Goal: Information Seeking & Learning: Learn about a topic

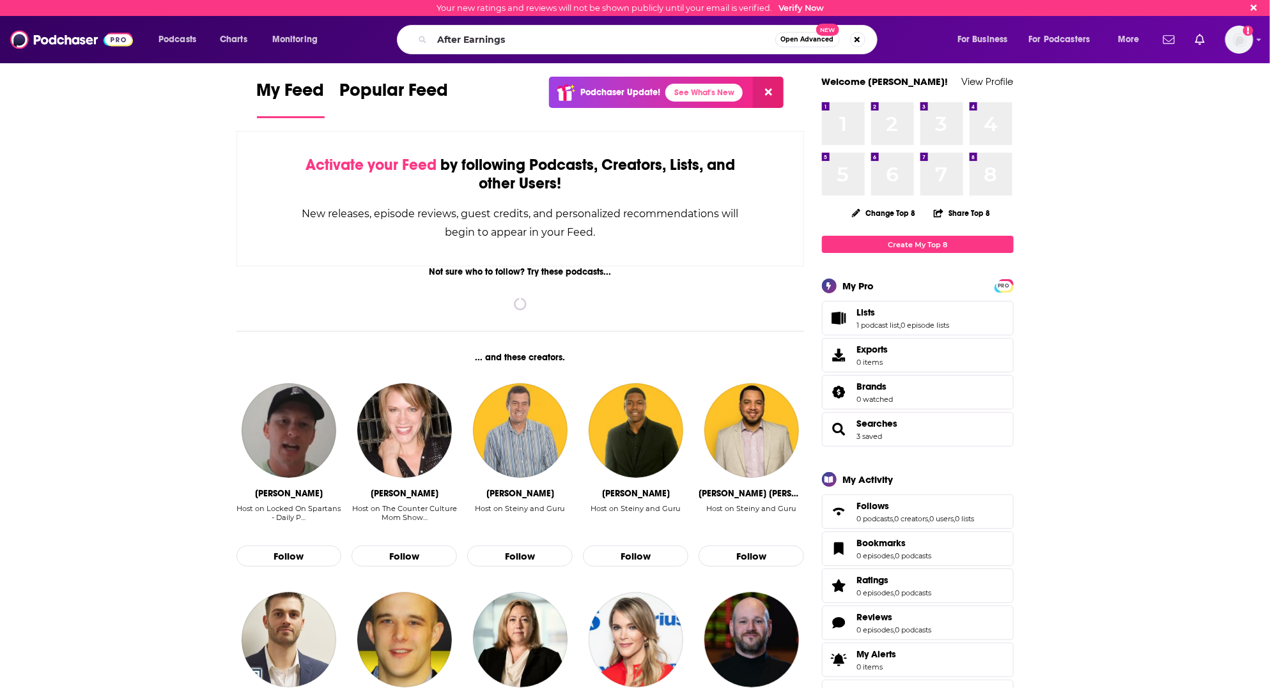
type input "After Earnings"
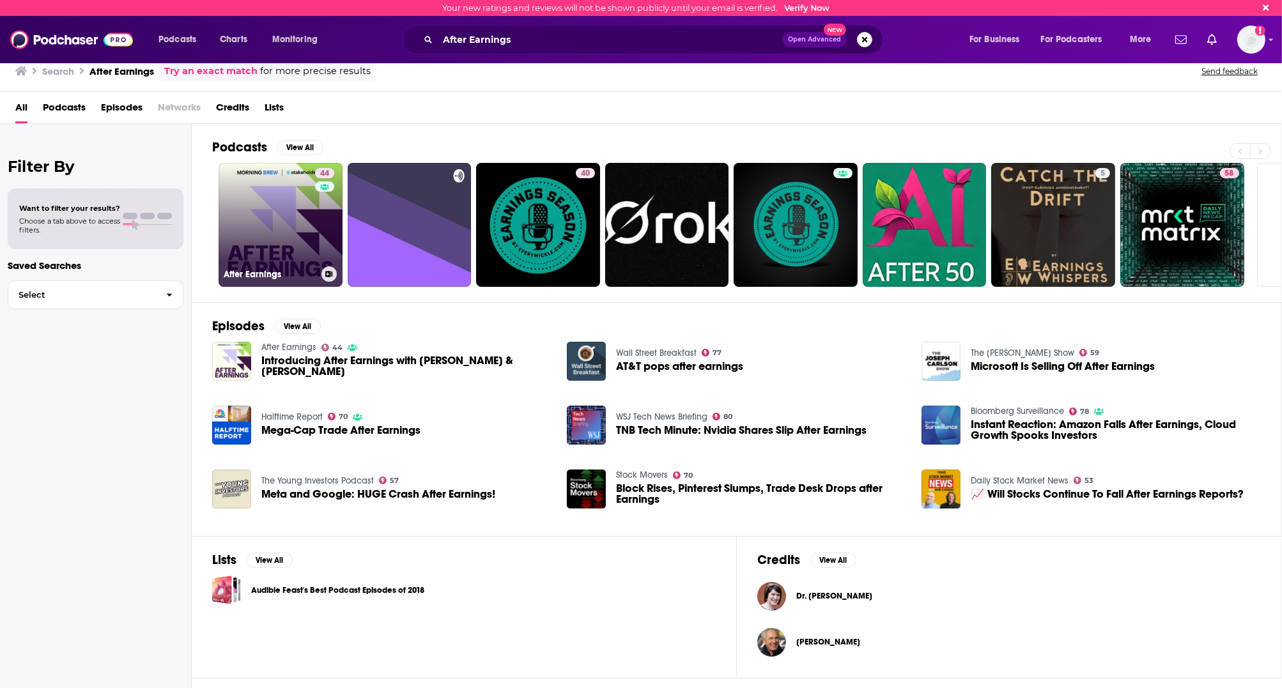
click at [303, 227] on link "44 After Earnings" at bounding box center [281, 225] width 124 height 124
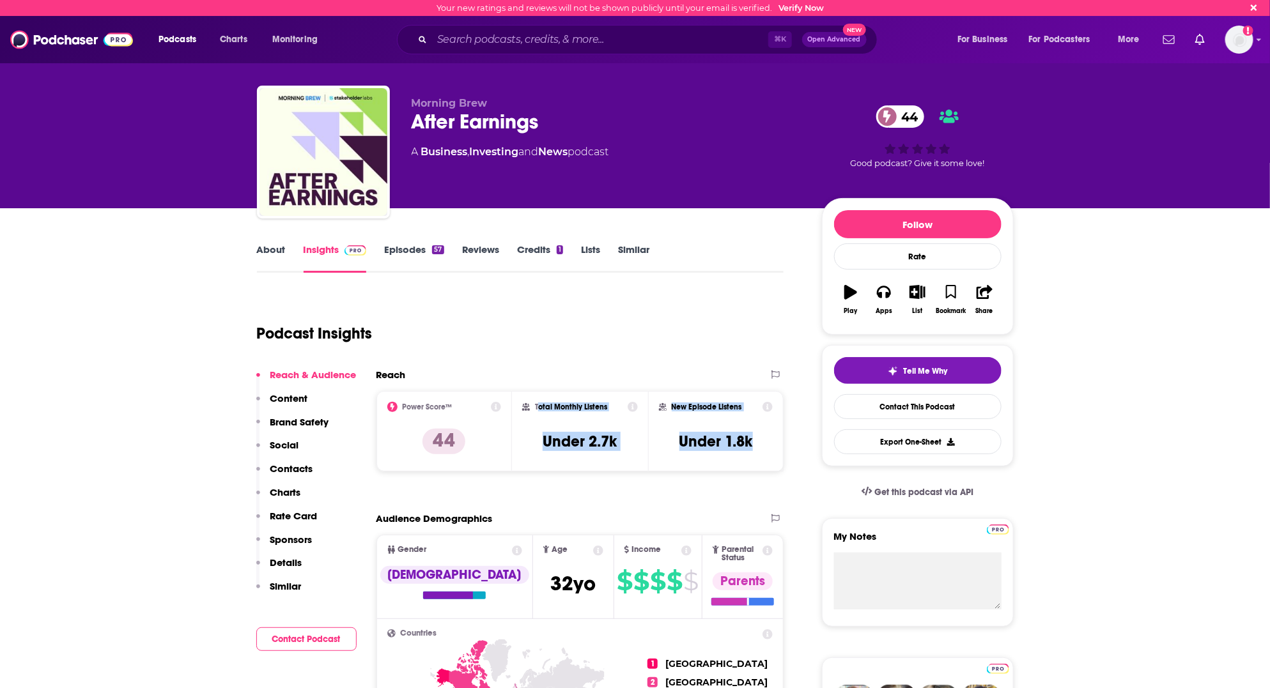
drag, startPoint x: 764, startPoint y: 444, endPoint x: 538, endPoint y: 408, distance: 229.1
click at [538, 408] on div "Power Score™ 44 Total Monthly Listens Under 2.7k New Episode Listens Under 1.8k" at bounding box center [580, 431] width 408 height 81
copy div "otal Monthly Listens Under 2.7k New Episode Listens Under 1.8k"
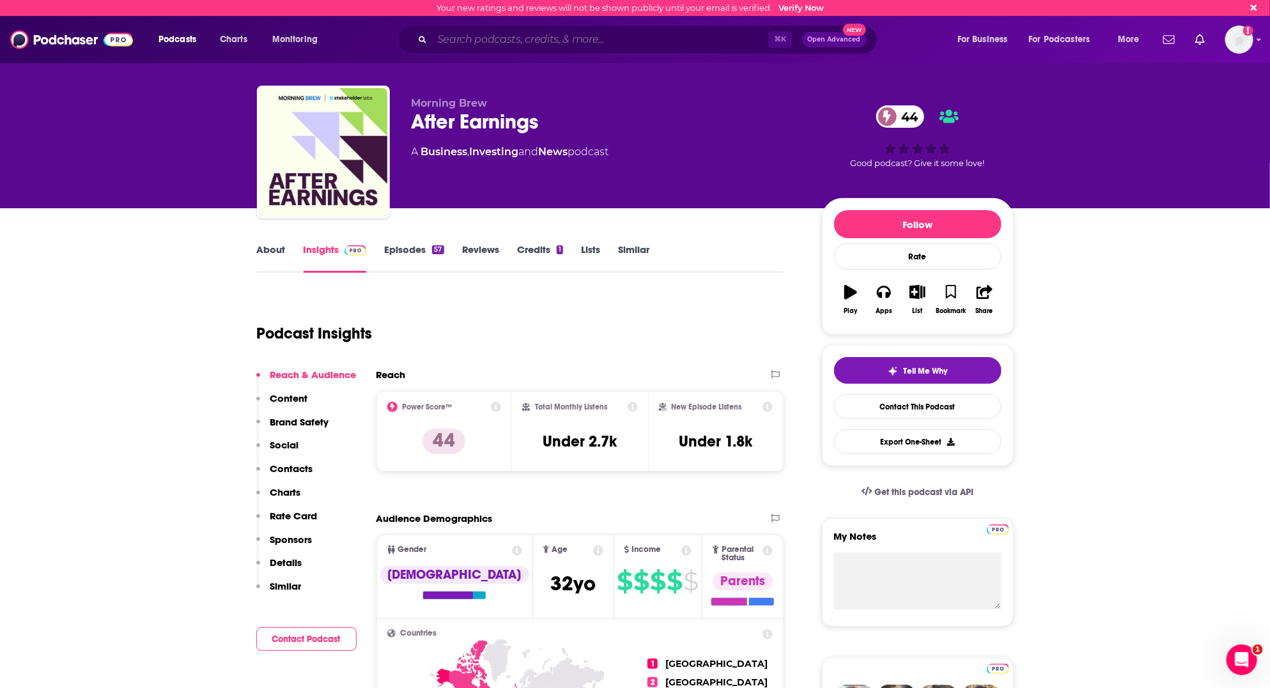
click at [539, 42] on input "Search podcasts, credits, & more..." at bounding box center [600, 39] width 336 height 20
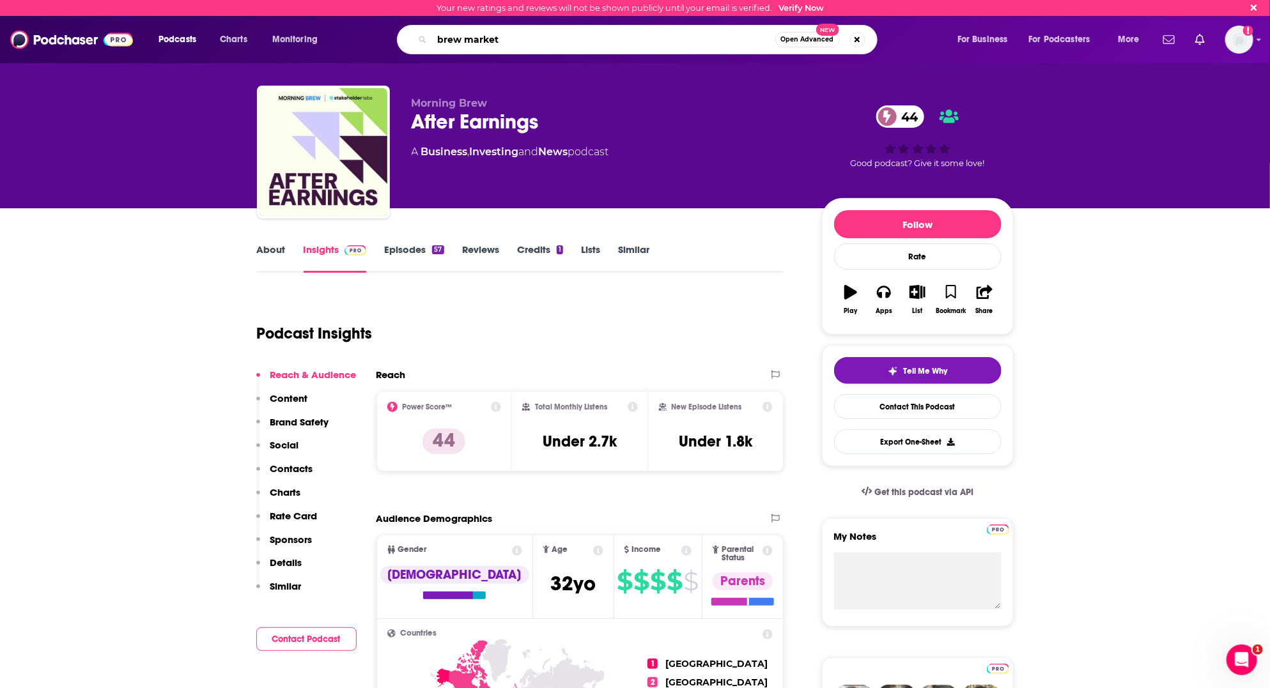
type input "brew markets"
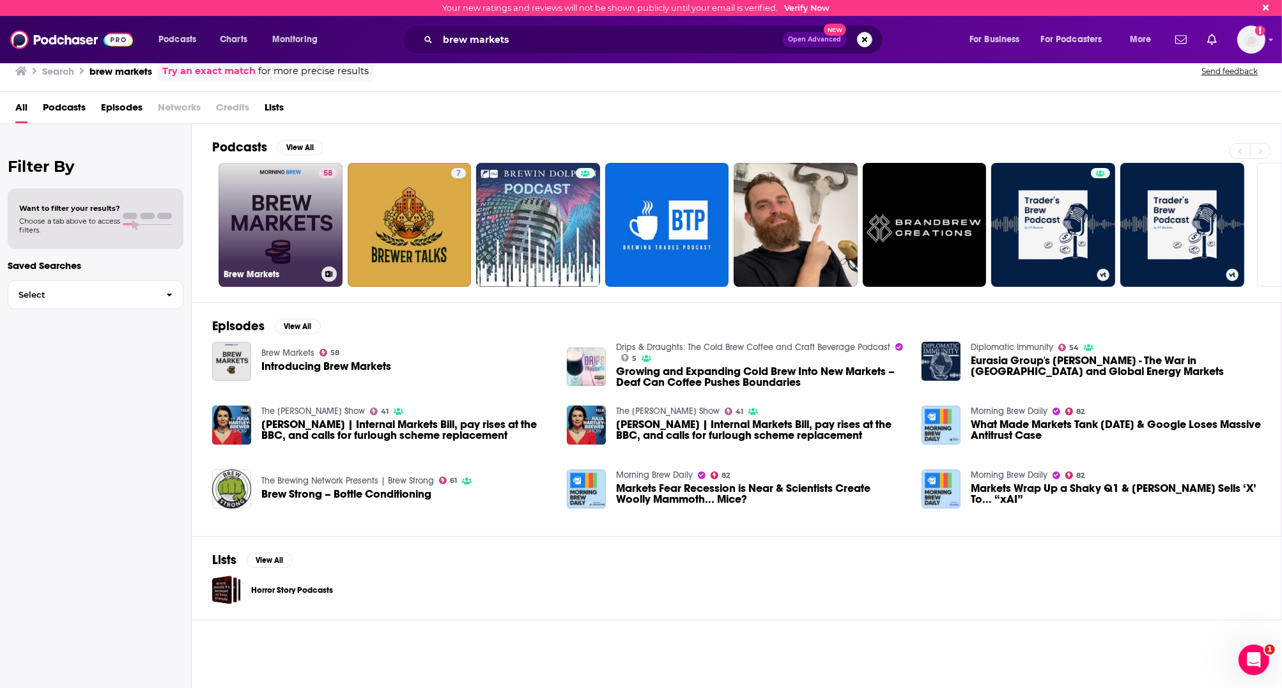
click at [244, 245] on link "58 Brew Markets" at bounding box center [281, 225] width 124 height 124
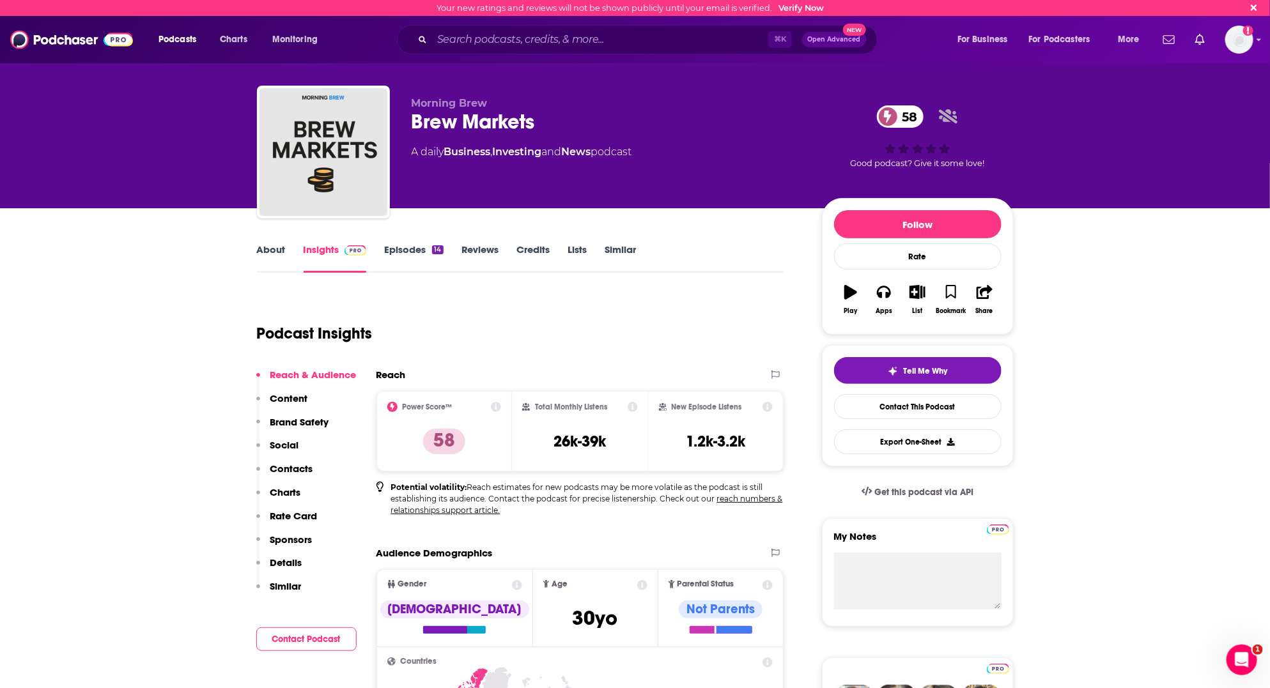
scroll to position [3, 0]
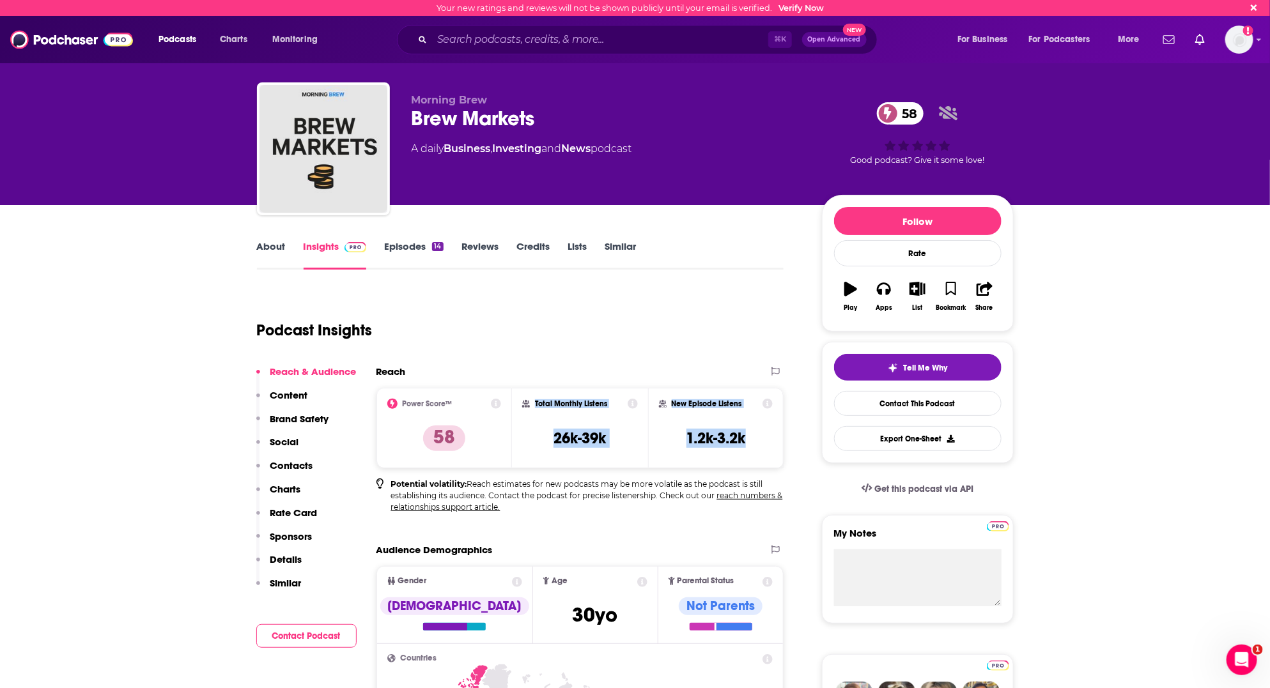
drag, startPoint x: 738, startPoint y: 441, endPoint x: 527, endPoint y: 413, distance: 213.4
click at [527, 413] on div "Power Score™ 58 Total Monthly Listens 26k-39k New Episode Listens 1.2k-3.2k" at bounding box center [580, 428] width 408 height 81
click at [541, 343] on div "Podcast Insights" at bounding box center [515, 322] width 517 height 65
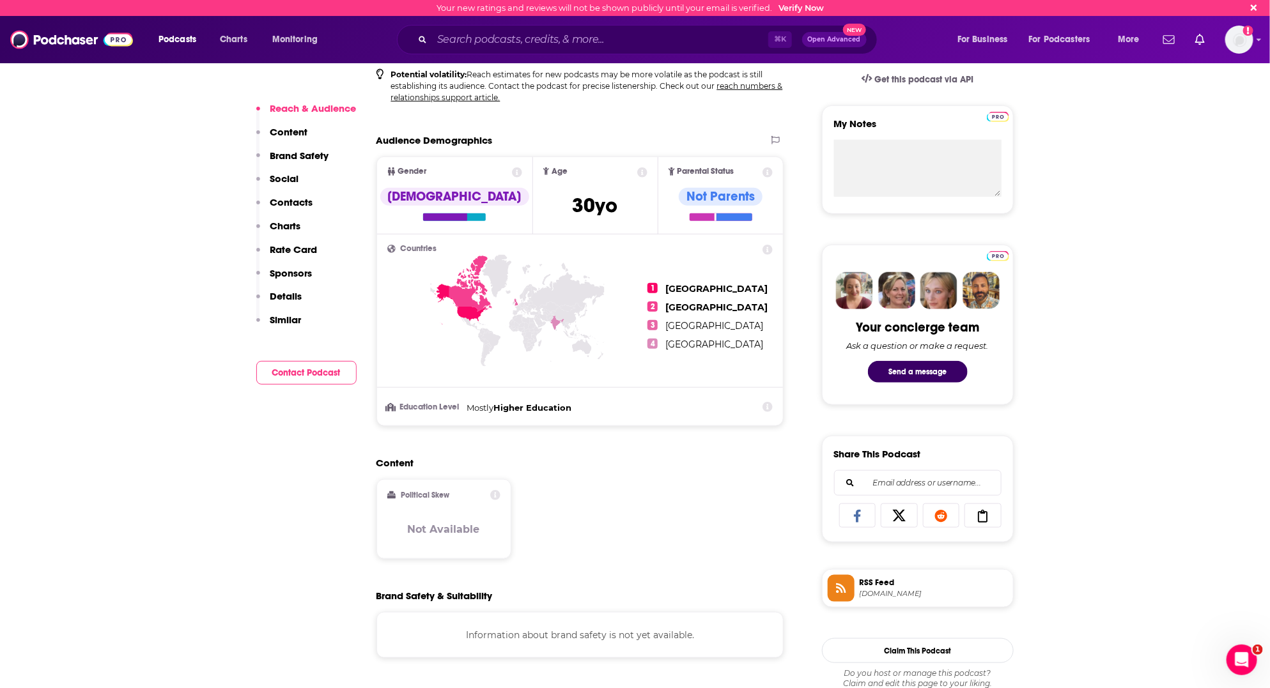
scroll to position [411, 0]
